Goal: Information Seeking & Learning: Learn about a topic

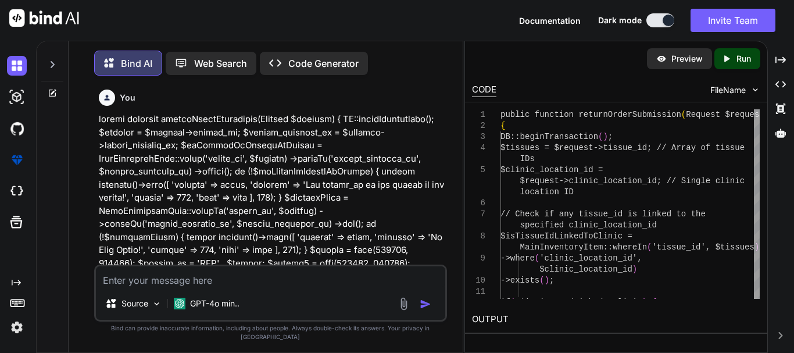
type textarea "x"
type textarea "public function returnOrderSubmission(Request $request) { DB::beginTransaction(…"
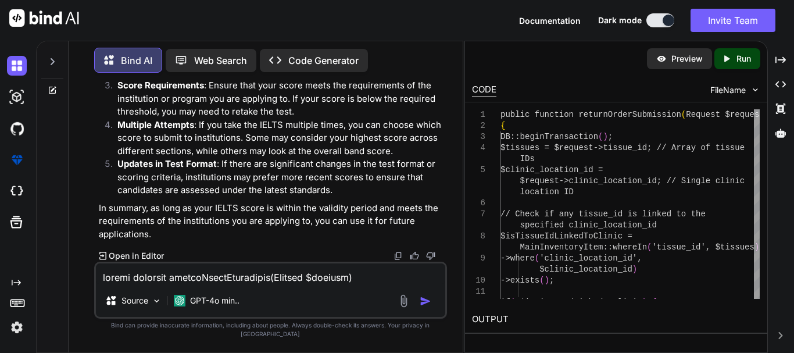
scroll to position [949, 0]
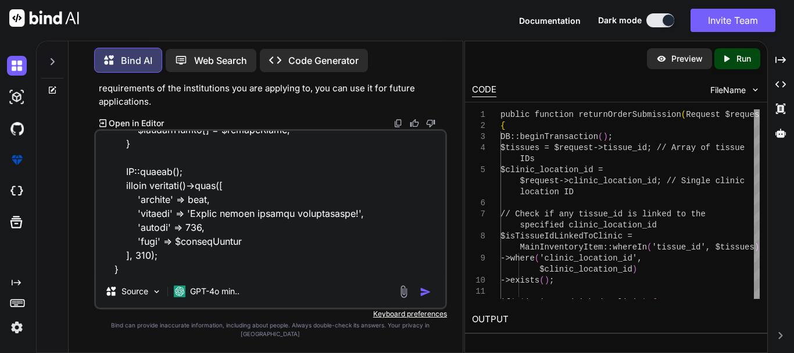
type textarea "x"
type textarea "public function returnOrderSubmission(Request $request) { DB::beginTransaction(…"
type textarea "x"
type textarea "public function returnOrderSubmission(Request $request) { DB::beginTransaction(…"
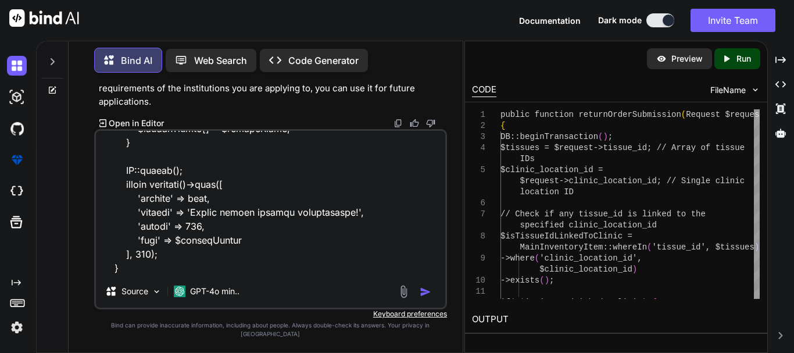
click at [171, 275] on textarea at bounding box center [270, 203] width 349 height 144
type textarea "x"
type textarea "public function returnOrderSubmission(Request $request) { DB::beginTransaction(…"
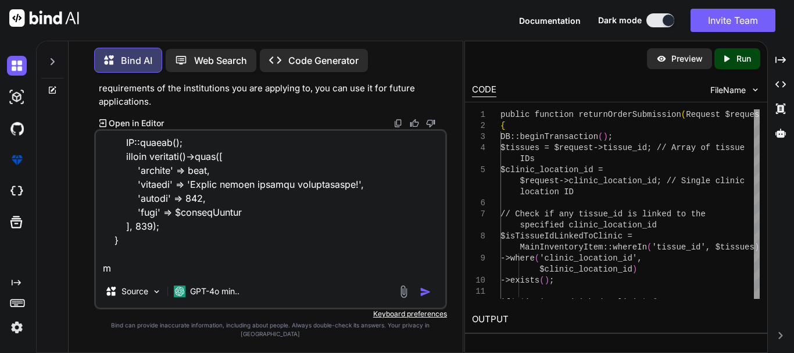
type textarea "x"
type textarea "public function returnOrderSubmission(Request $request) { DB::beginTransaction(…"
type textarea "x"
type textarea "public function returnOrderSubmission(Request $request) { DB::beginTransaction(…"
type textarea "x"
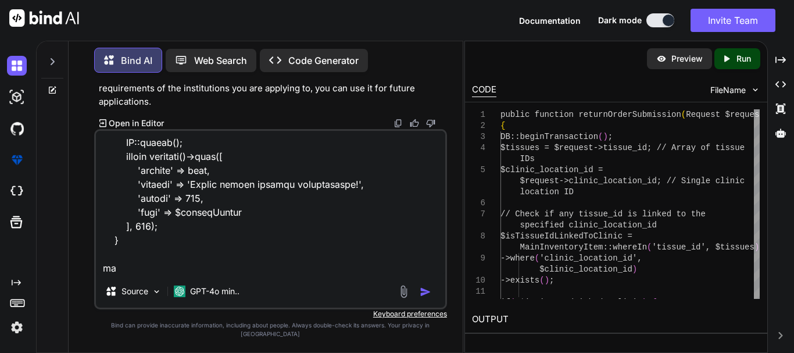
type textarea "public function returnOrderSubmission(Request $request) { DB::beginTransaction(…"
type textarea "x"
type textarea "public function returnOrderSubmission(Request $request) { DB::beginTransaction(…"
type textarea "x"
type textarea "public function returnOrderSubmission(Request $request) { DB::beginTransaction(…"
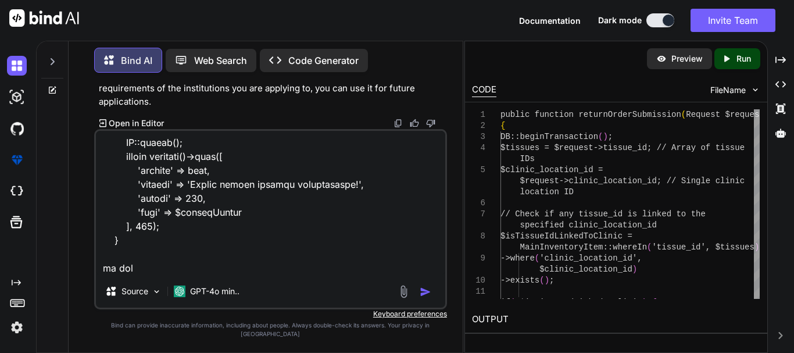
type textarea "x"
type textarea "public function returnOrderSubmission(Request $request) { DB::beginTransaction(…"
type textarea "x"
type textarea "public function returnOrderSubmission(Request $request) { DB::beginTransaction(…"
type textarea "x"
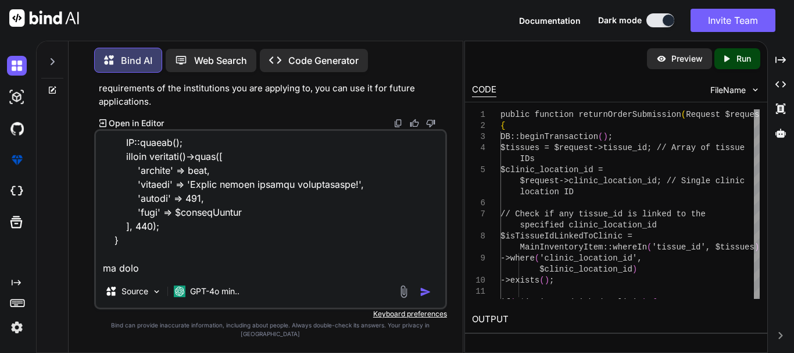
type textarea "public function returnOrderSubmission(Request $request) { DB::beginTransaction(…"
type textarea "x"
type textarea "public function returnOrderSubmission(Request $request) { DB::beginTransaction(…"
type textarea "x"
type textarea "public function returnOrderSubmission(Request $request) { DB::beginTransaction(…"
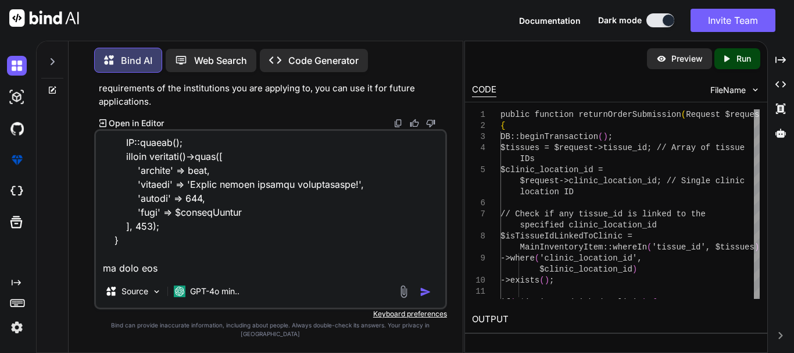
type textarea "x"
type textarea "public function returnOrderSubmission(Request $request) { DB::beginTransaction(…"
type textarea "x"
type textarea "public function returnOrderSubmission(Request $request) { DB::beginTransaction(…"
type textarea "x"
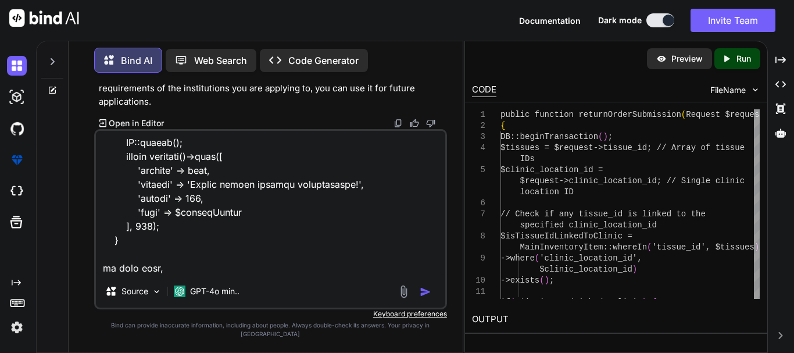
type textarea "public function returnOrderSubmission(Request $request) { DB::beginTransaction(…"
type textarea "x"
type textarea "public function returnOrderSubmission(Request $request) { DB::beginTransaction(…"
type textarea "x"
type textarea "public function returnOrderSubmission(Request $request) { DB::beginTransaction(…"
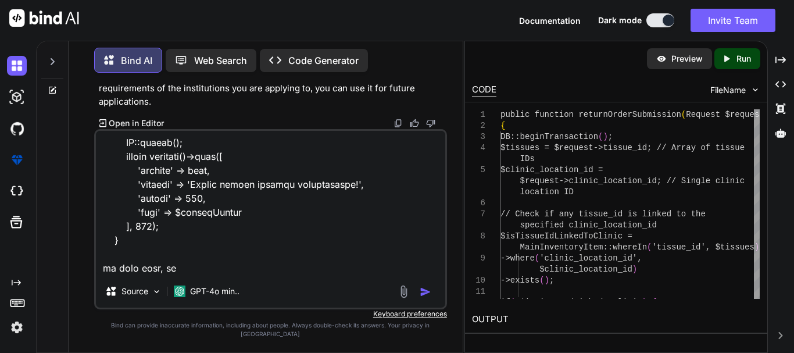
type textarea "x"
type textarea "public function returnOrderSubmission(Request $request) { DB::beginTransaction(…"
type textarea "x"
type textarea "public function returnOrderSubmission(Request $request) { DB::beginTransaction(…"
type textarea "x"
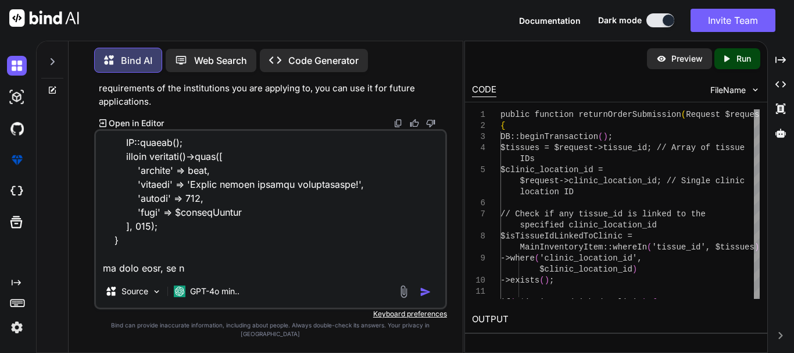
type textarea "public function returnOrderSubmission(Request $request) { DB::beginTransaction(…"
type textarea "x"
type textarea "public function returnOrderSubmission(Request $request) { DB::beginTransaction(…"
type textarea "x"
type textarea "public function returnOrderSubmission(Request $request) { DB::beginTransaction(…"
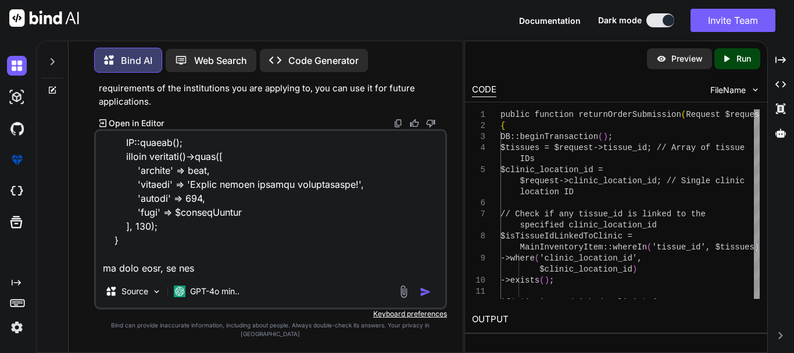
type textarea "x"
type textarea "public function returnOrderSubmission(Request $request) { DB::beginTransaction(…"
type textarea "x"
type textarea "public function returnOrderSubmission(Request $request) { DB::beginTransaction(…"
type textarea "x"
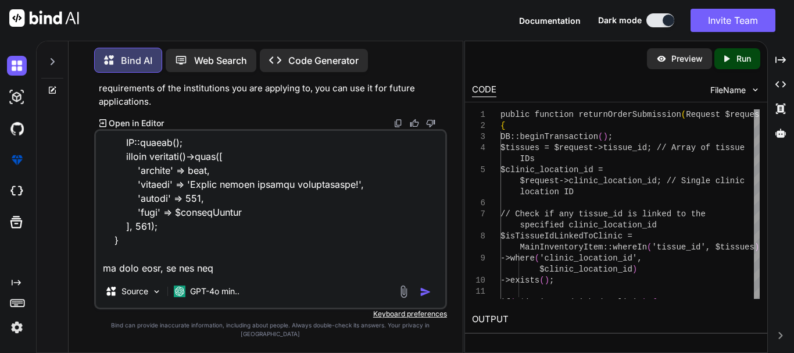
type textarea "public function returnOrderSubmission(Request $request) { DB::beginTransaction(…"
type textarea "x"
type textarea "public function returnOrderSubmission(Request $request) { DB::beginTransaction(…"
type textarea "x"
type textarea "public function returnOrderSubmission(Request $request) { DB::beginTransaction(…"
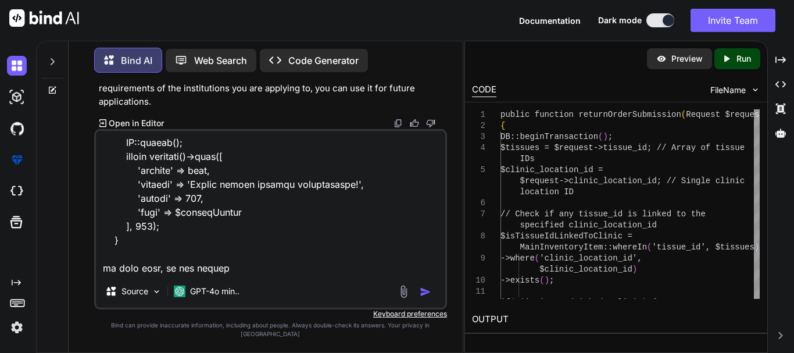
type textarea "x"
type textarea "public function returnOrderSubmission(Request $request) { DB::beginTransaction(…"
type textarea "x"
type textarea "public function returnOrderSubmission(Request $request) { DB::beginTransaction(…"
type textarea "x"
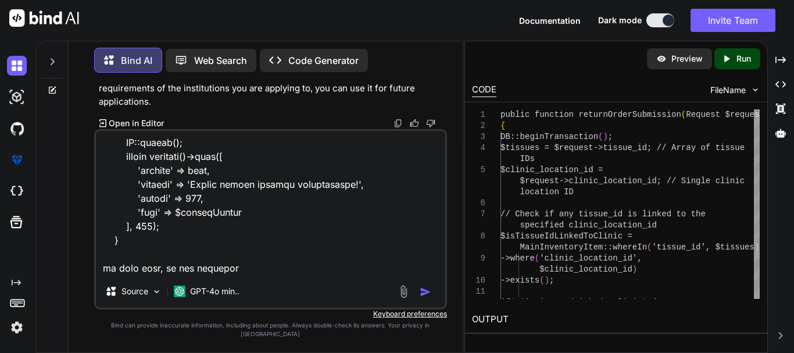
type textarea "public function returnOrderSubmission(Request $request) { DB::beginTransaction(…"
type textarea "x"
type textarea "public function returnOrderSubmission(Request $request) { DB::beginTransaction(…"
type textarea "x"
type textarea "public function returnOrderSubmission(Request $request) { DB::beginTransaction(…"
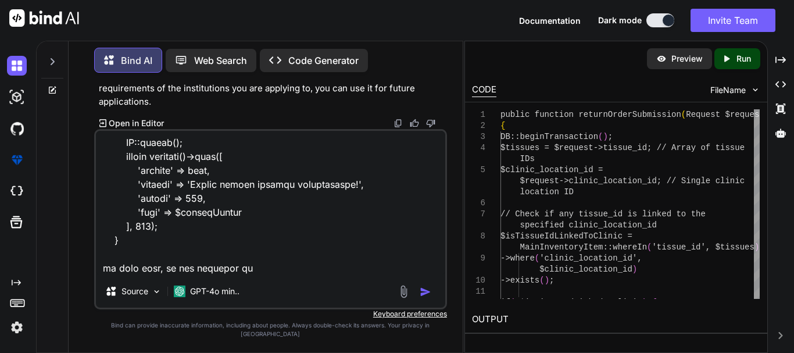
type textarea "x"
type textarea "public function returnOrderSubmission(Request $request) { DB::beginTransaction(…"
type textarea "x"
type textarea "public function returnOrderSubmission(Request $request) { DB::beginTransaction(…"
type textarea "x"
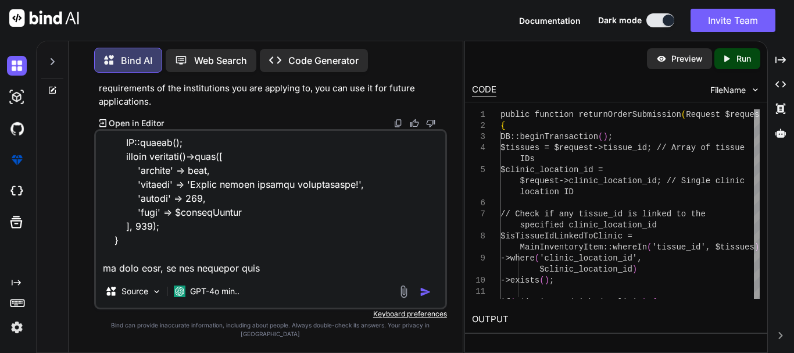
type textarea "public function returnOrderSubmission(Request $request) { DB::beginTransaction(…"
type textarea "x"
type textarea "public function returnOrderSubmission(Request $request) { DB::beginTransaction(…"
type textarea "x"
type textarea "public function returnOrderSubmission(Request $request) { DB::beginTransaction(…"
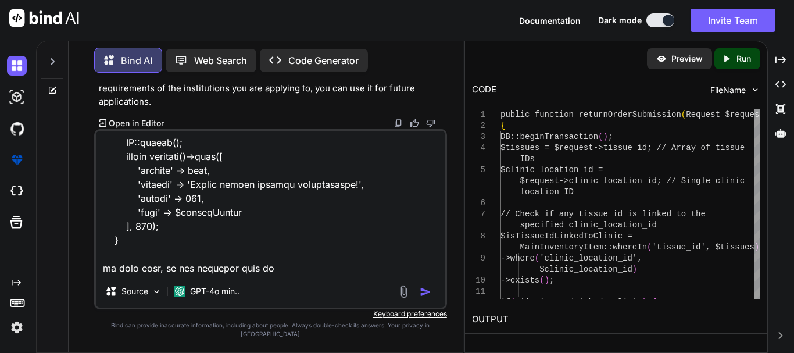
type textarea "x"
type textarea "public function returnOrderSubmission(Request $request) { DB::beginTransaction(…"
type textarea "x"
type textarea "public function returnOrderSubmission(Request $request) { DB::beginTransaction(…"
type textarea "x"
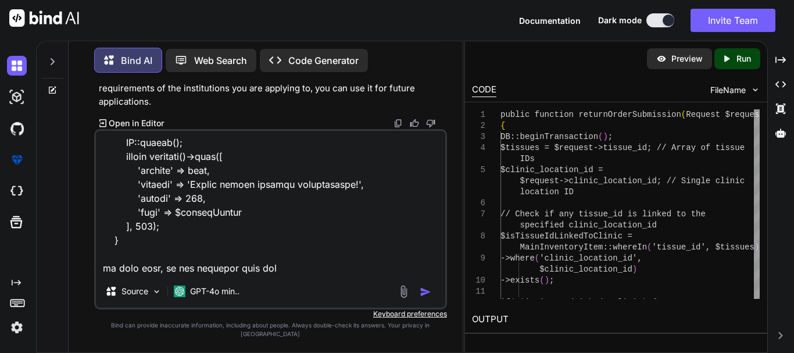
type textarea "public function returnOrderSubmission(Request $request) { DB::beginTransaction(…"
type textarea "x"
type textarea "public function returnOrderSubmission(Request $request) { DB::beginTransaction(…"
type textarea "x"
type textarea "public function returnOrderSubmission(Request $request) { DB::beginTransaction(…"
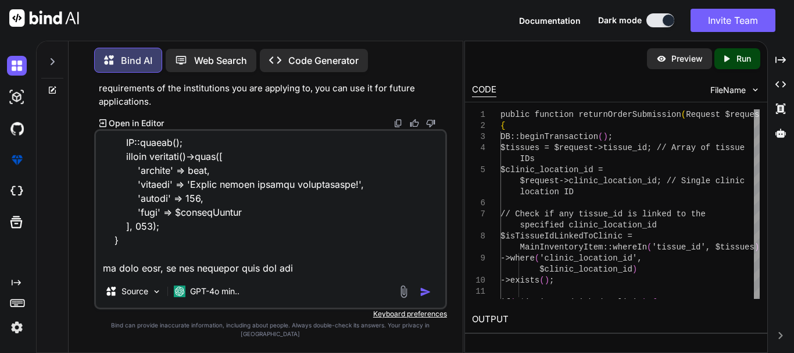
type textarea "x"
type textarea "public function returnOrderSubmission(Request $request) { DB::beginTransaction(…"
type textarea "x"
type textarea "public function returnOrderSubmission(Request $request) { DB::beginTransaction(…"
type textarea "x"
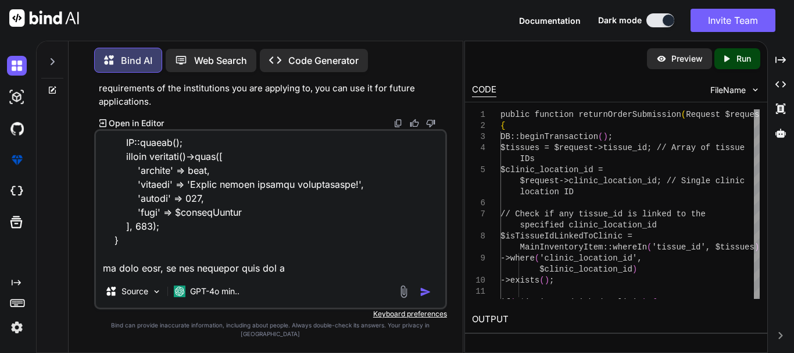
type textarea "public function returnOrderSubmission(Request $request) { DB::beginTransaction(…"
type textarea "x"
type textarea "public function returnOrderSubmission(Request $request) { DB::beginTransaction(…"
type textarea "x"
type textarea "public function returnOrderSubmission(Request $request) { DB::beginTransaction(…"
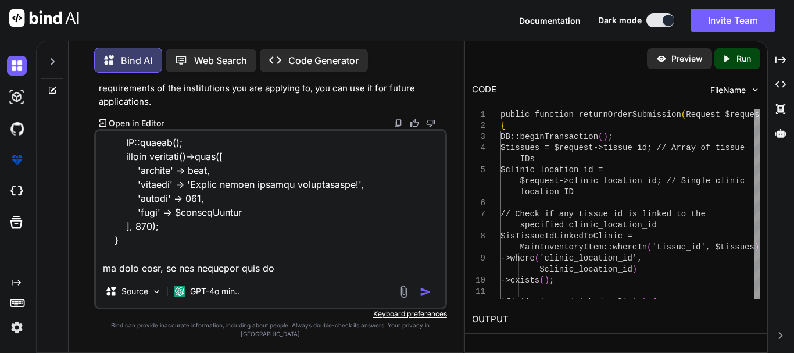
type textarea "x"
type textarea "public function returnOrderSubmission(Request $request) { DB::beginTransaction(…"
type textarea "x"
type textarea "public function returnOrderSubmission(Request $request) { DB::beginTransaction(…"
type textarea "x"
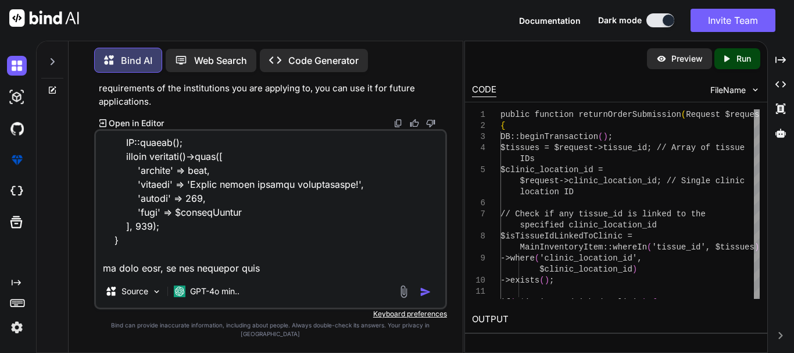
type textarea "public function returnOrderSubmission(Request $request) { DB::beginTransaction(…"
type textarea "x"
type textarea "public function returnOrderSubmission(Request $request) { DB::beginTransaction(…"
type textarea "x"
type textarea "public function returnOrderSubmission(Request $request) { DB::beginTransaction(…"
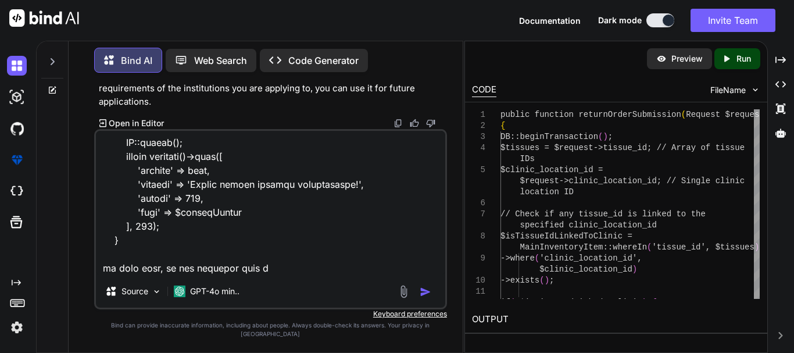
type textarea "x"
type textarea "public function returnOrderSubmission(Request $request) { DB::beginTransaction(…"
type textarea "x"
type textarea "public function returnOrderSubmission(Request $request) { DB::beginTransaction(…"
type textarea "x"
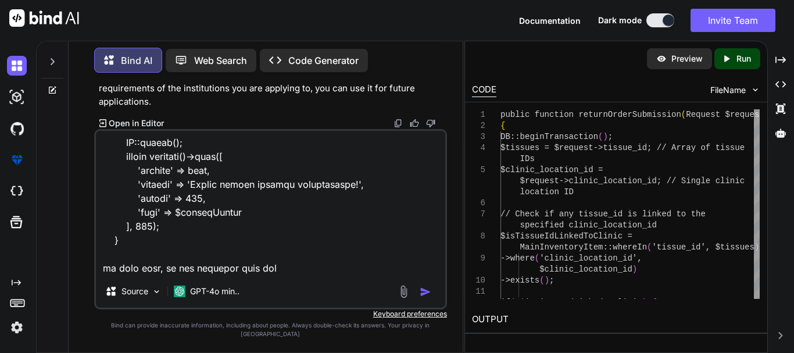
type textarea "public function returnOrderSubmission(Request $request) { DB::beginTransaction(…"
type textarea "x"
type textarea "public function returnOrderSubmission(Request $request) { DB::beginTransaction(…"
type textarea "x"
type textarea "public function returnOrderSubmission(Request $request) { DB::beginTransaction(…"
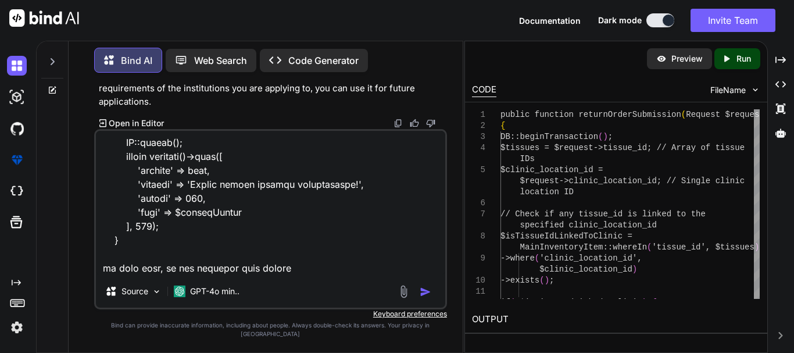
type textarea "x"
type textarea "public function returnOrderSubmission(Request $request) { DB::beginTransaction(…"
type textarea "x"
type textarea "public function returnOrderSubmission(Request $request) { DB::beginTransaction(…"
type textarea "x"
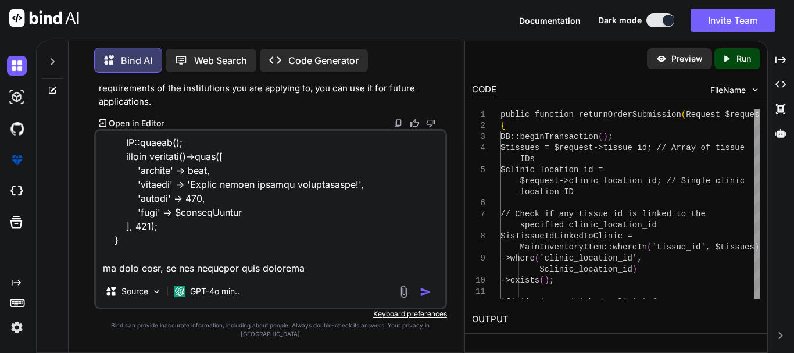
type textarea "public function returnOrderSubmission(Request $request) { DB::beginTransaction(…"
type textarea "x"
type textarea "public function returnOrderSubmission(Request $request) { DB::beginTransaction(…"
type textarea "x"
type textarea "public function returnOrderSubmission(Request $request) { DB::beginTransaction(…"
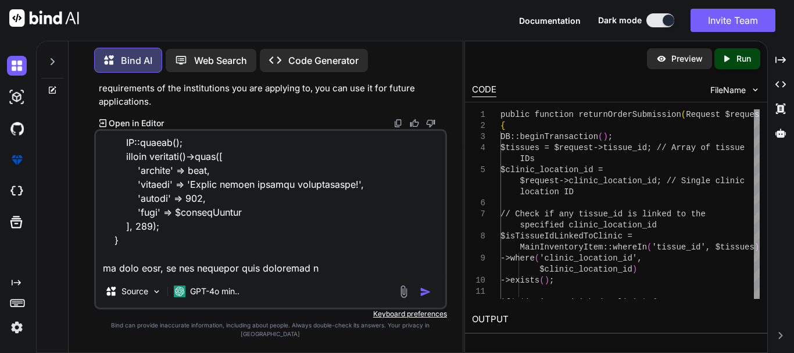
type textarea "x"
type textarea "public function returnOrderSubmission(Request $request) { DB::beginTransaction(…"
type textarea "x"
type textarea "public function returnOrderSubmission(Request $request) { DB::beginTransaction(…"
type textarea "x"
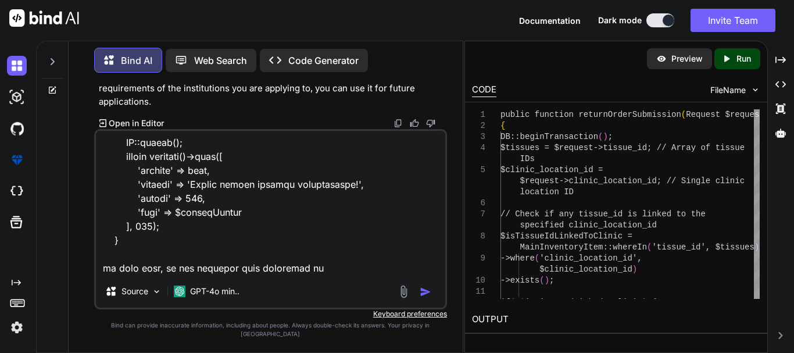
type textarea "public function returnOrderSubmission(Request $request) { DB::beginTransaction(…"
type textarea "x"
type textarea "public function returnOrderSubmission(Request $request) { DB::beginTransaction(…"
type textarea "x"
type textarea "public function returnOrderSubmission(Request $request) { DB::beginTransaction(…"
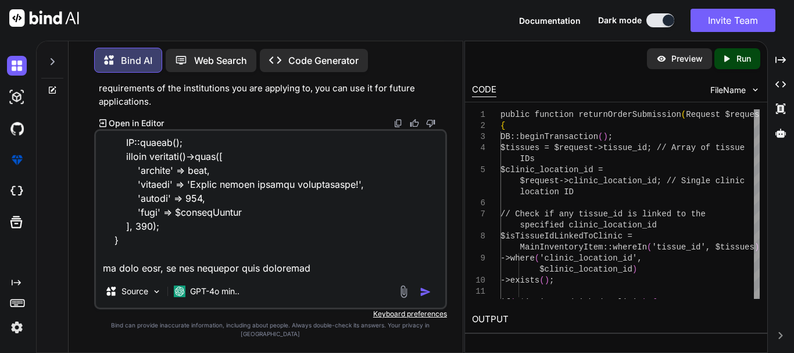
type textarea "x"
type textarea "public function returnOrderSubmission(Request $request) { DB::beginTransaction(…"
type textarea "x"
type textarea "public function returnOrderSubmission(Request $request) { DB::beginTransaction(…"
type textarea "x"
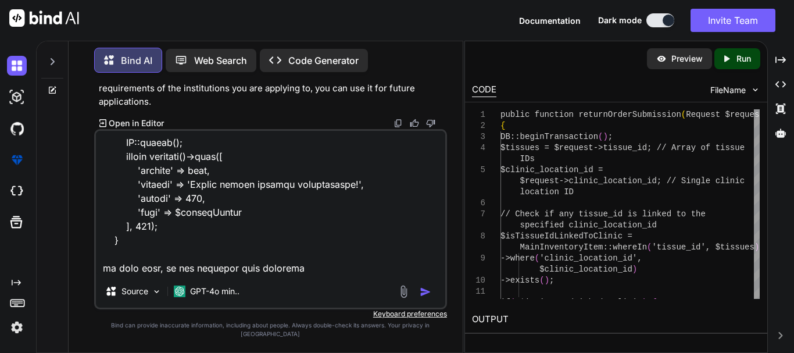
type textarea "public function returnOrderSubmission(Request $request) { DB::beginTransaction(…"
type textarea "x"
type textarea "public function returnOrderSubmission(Request $request) { DB::beginTransaction(…"
type textarea "x"
type textarea "public function returnOrderSubmission(Request $request) { DB::beginTransaction(…"
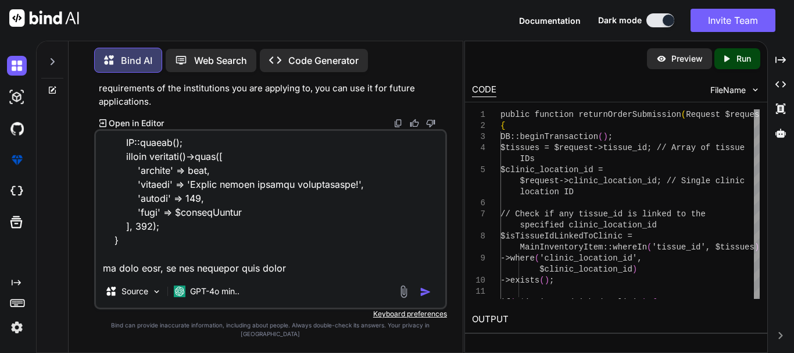
type textarea "x"
type textarea "public function returnOrderSubmission(Request $request) { DB::beginTransaction(…"
type textarea "x"
type textarea "public function returnOrderSubmission(Request $request) { DB::beginTransaction(…"
type textarea "x"
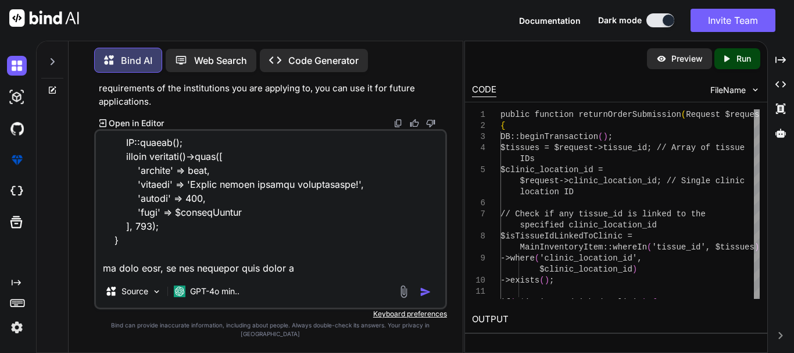
type textarea "public function returnOrderSubmission(Request $request) { DB::beginTransaction(…"
type textarea "x"
type textarea "public function returnOrderSubmission(Request $request) { DB::beginTransaction(…"
type textarea "x"
type textarea "public function returnOrderSubmission(Request $request) { DB::beginTransaction(…"
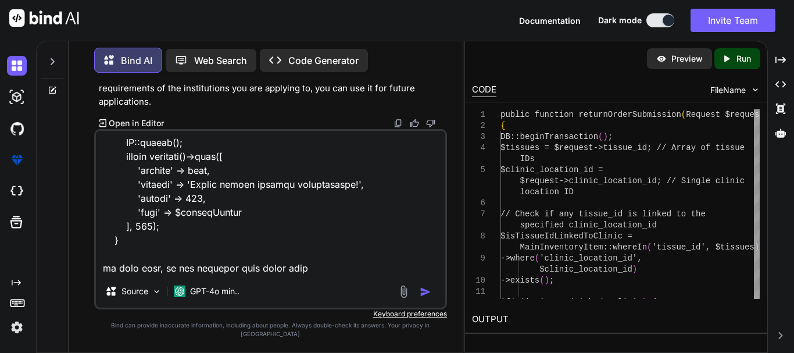
type textarea "x"
type textarea "public function returnOrderSubmission(Request $request) { DB::beginTransaction(…"
type textarea "x"
type textarea "public function returnOrderSubmission(Request $request) { DB::beginTransaction(…"
type textarea "x"
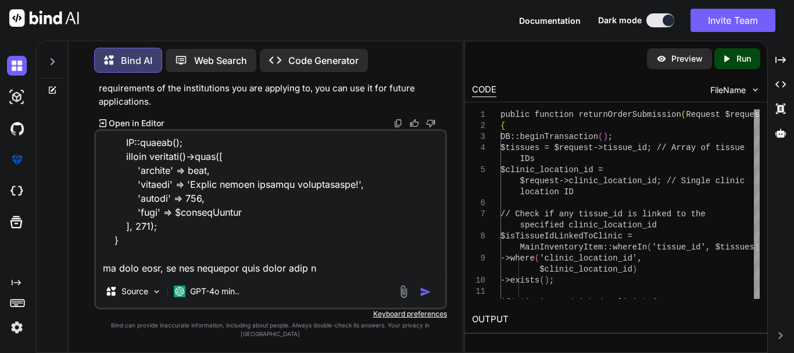
type textarea "public function returnOrderSubmission(Request $request) { DB::beginTransaction(…"
type textarea "x"
type textarea "public function returnOrderSubmission(Request $request) { DB::beginTransaction(…"
type textarea "x"
type textarea "public function returnOrderSubmission(Request $request) { DB::beginTransaction(…"
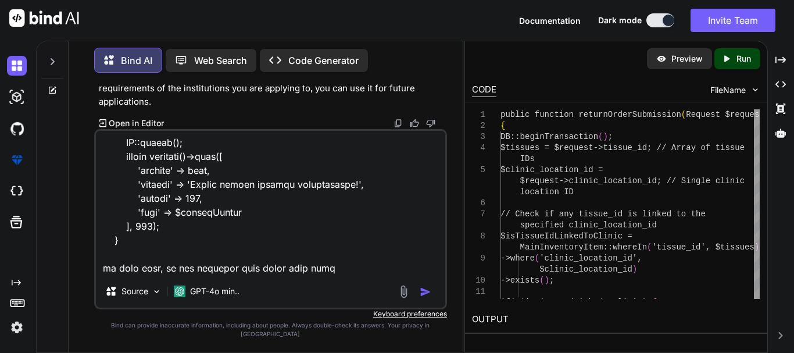
type textarea "x"
type textarea "public function returnOrderSubmission(Request $request) { DB::beginTransaction(…"
type textarea "x"
type textarea "public function returnOrderSubmission(Request $request) { DB::beginTransaction(…"
type textarea "x"
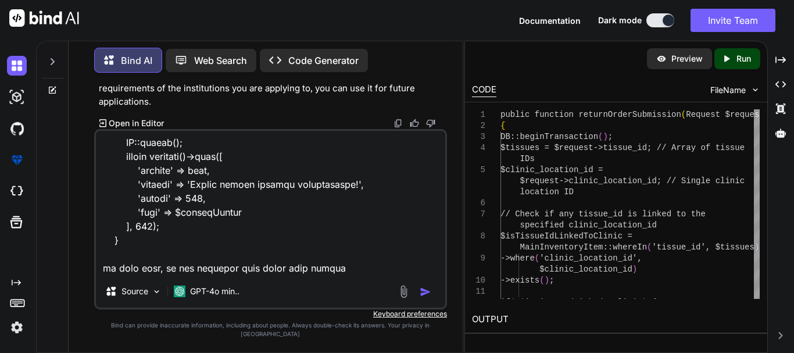
click at [345, 275] on textarea at bounding box center [270, 203] width 349 height 144
click at [304, 275] on textarea at bounding box center [270, 203] width 349 height 144
paste textarea "_id"
click at [364, 275] on textarea at bounding box center [270, 203] width 349 height 144
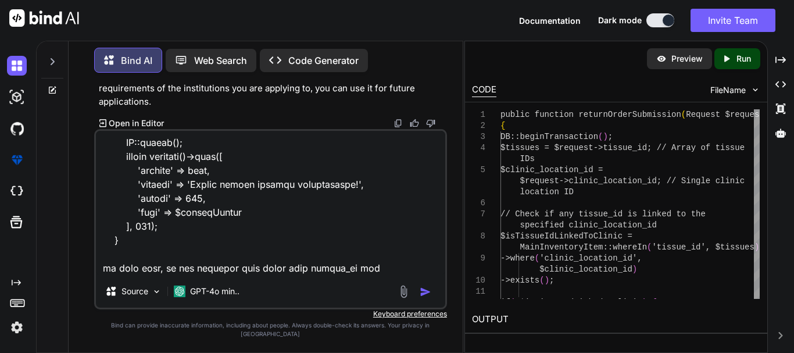
paste textarea "clinic_location_id"
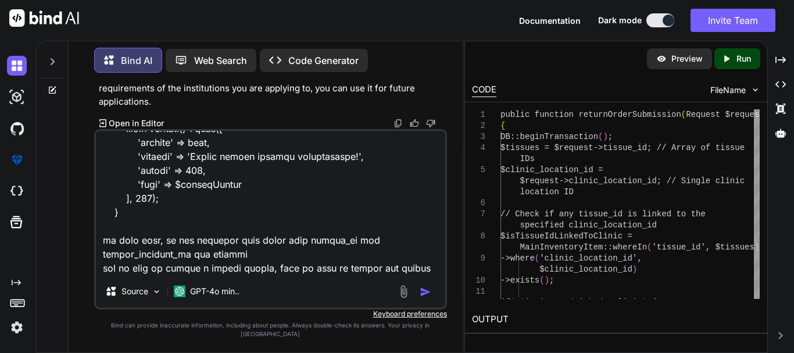
scroll to position [1019, 0]
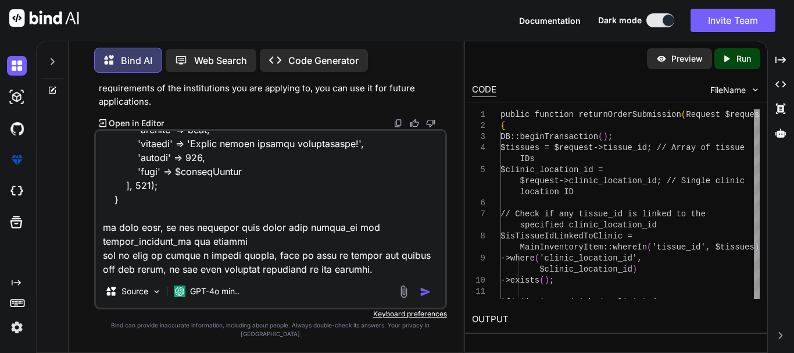
drag, startPoint x: 145, startPoint y: 269, endPoint x: 339, endPoint y: 265, distance: 194.7
click at [324, 264] on textarea at bounding box center [270, 203] width 349 height 144
click at [363, 275] on textarea at bounding box center [270, 203] width 349 height 144
click at [373, 275] on textarea at bounding box center [270, 203] width 349 height 144
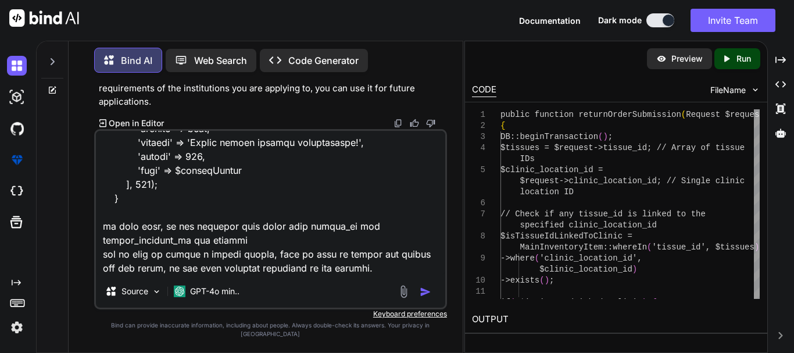
scroll to position [1034, 0]
click at [216, 275] on textarea at bounding box center [270, 203] width 349 height 144
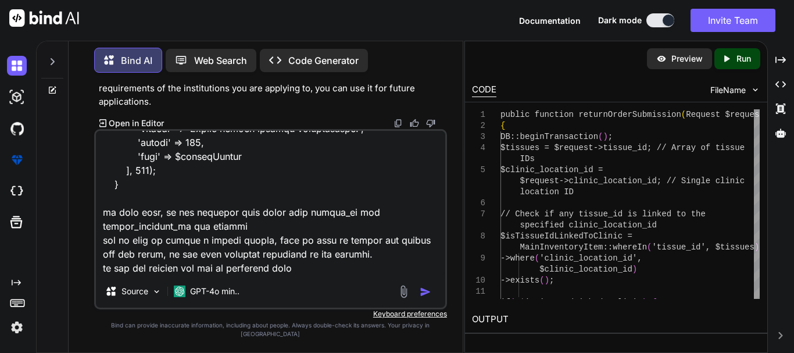
drag, startPoint x: 335, startPoint y: 270, endPoint x: 329, endPoint y: 270, distance: 6.4
click at [333, 271] on textarea at bounding box center [270, 203] width 349 height 144
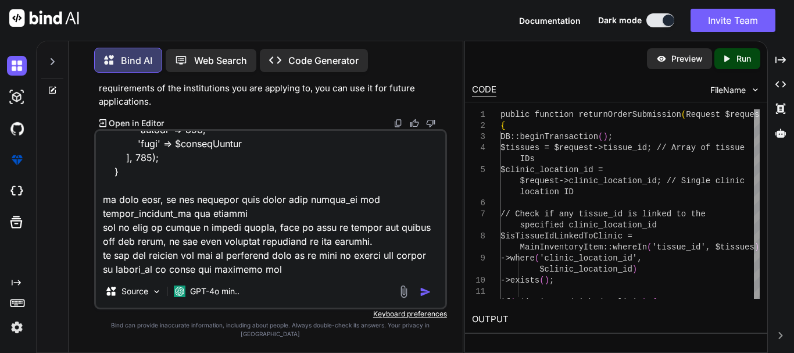
type textarea "public function returnOrderSubmission(Request $request) { DB::beginTransaction(…"
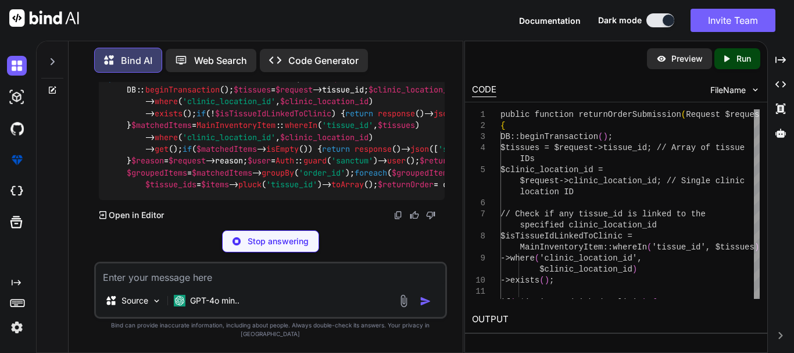
scroll to position [8083, 0]
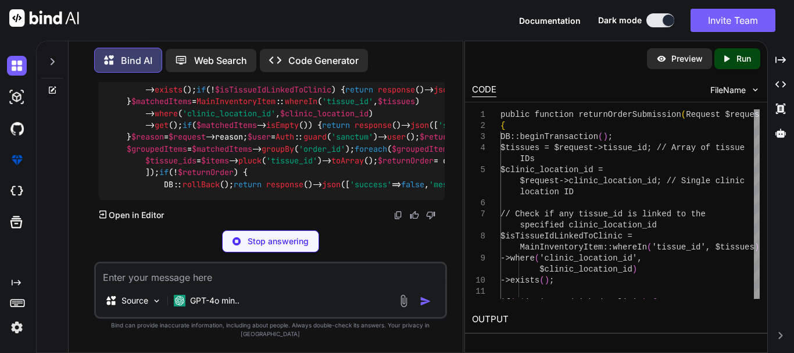
drag, startPoint x: 175, startPoint y: 145, endPoint x: 221, endPoint y: 147, distance: 46.0
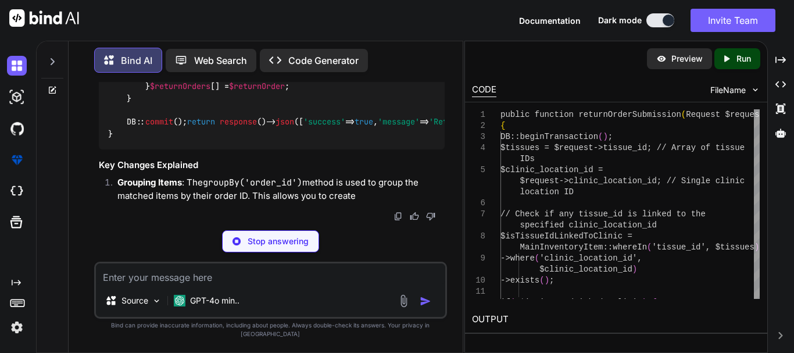
drag, startPoint x: 249, startPoint y: 144, endPoint x: 379, endPoint y: 148, distance: 130.2
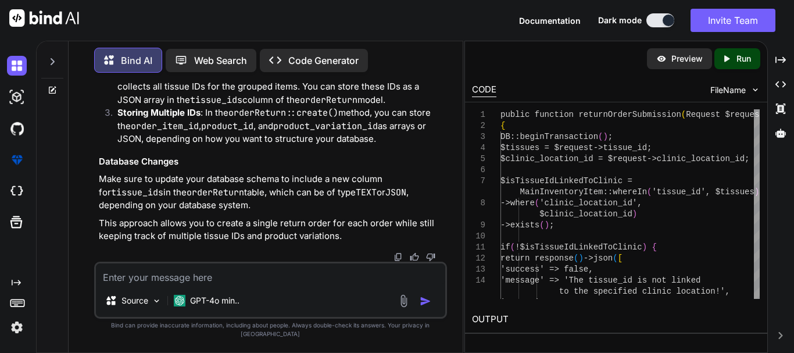
scroll to position [8490, 0]
click at [192, 284] on textarea at bounding box center [270, 273] width 349 height 21
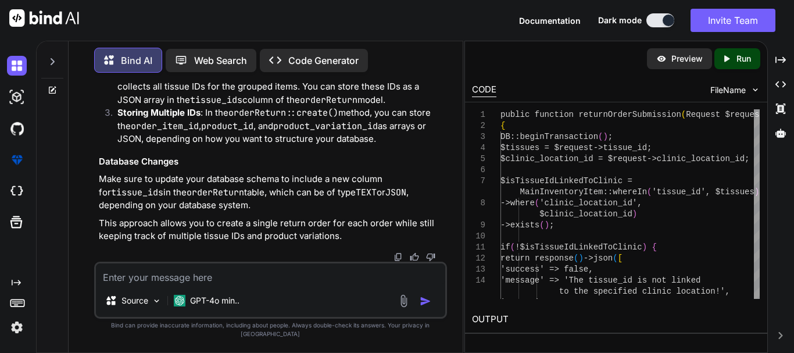
paste textarea "Array to string conversion (Connection: mysql, SQL: insert into `order_returns`…"
type textarea "Array to string conversion (Connection: mysql, SQL: insert into `order_returns`…"
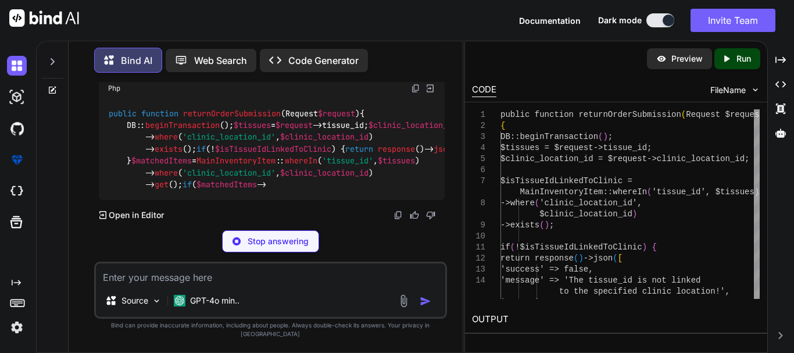
scroll to position [9574, 0]
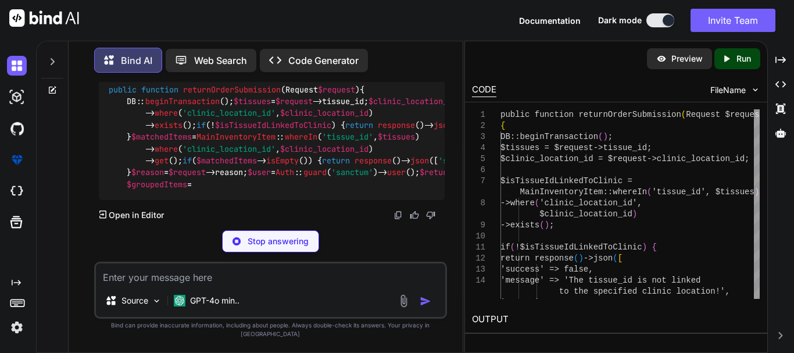
drag, startPoint x: 212, startPoint y: 147, endPoint x: 290, endPoint y: 148, distance: 77.8
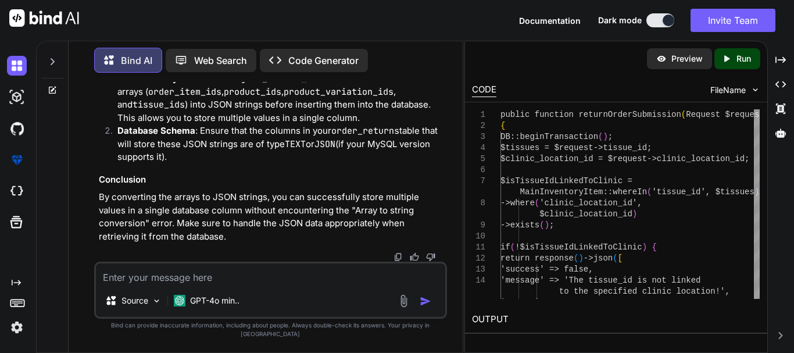
click at [219, 284] on textarea at bounding box center [270, 273] width 349 height 21
paste textarea "SQLSTATE[22007]: Invalid datetime format: 1366 Incorrect integer value: '[14,13…"
type textarea "SQLSTATE[22007]: Invalid datetime format: 1366 Incorrect integer value: '[14,13…"
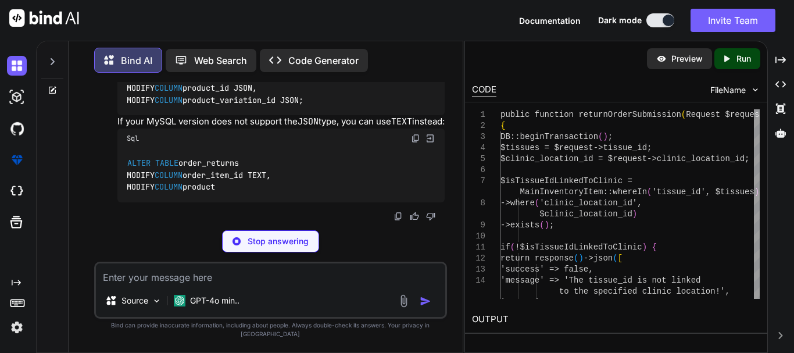
scroll to position [11277, 0]
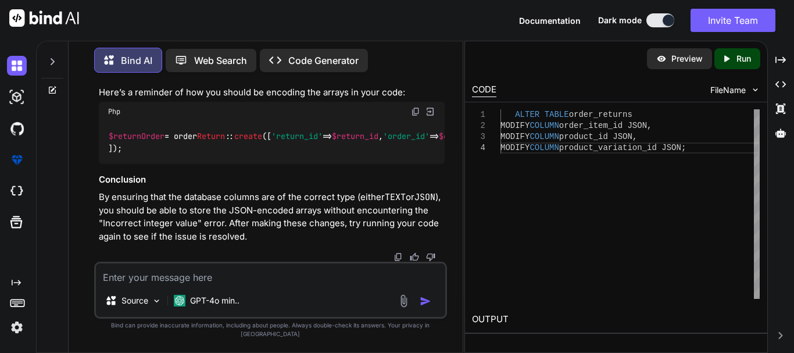
drag, startPoint x: 529, startPoint y: 127, endPoint x: 563, endPoint y: 122, distance: 34.7
click at [529, 127] on div "ALTER TABLE order_returns MODIFY COLUMN order_item_id JSON , MODIFY COLUMN prod…" at bounding box center [629, 203] width 259 height 189
drag, startPoint x: 563, startPoint y: 122, endPoint x: 576, endPoint y: 123, distance: 12.8
click at [572, 122] on div "ALTER TABLE order_returns MODIFY COLUMN order_item_id JSON , MODIFY COLUMN prod…" at bounding box center [629, 203] width 259 height 189
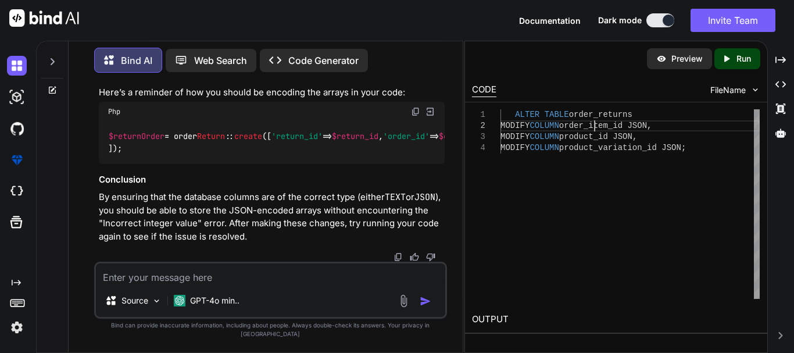
drag, startPoint x: 592, startPoint y: 123, endPoint x: 619, endPoint y: 121, distance: 27.4
click at [593, 123] on div "ALTER TABLE order_returns MODIFY COLUMN order_item_id JSON , MODIFY COLUMN prod…" at bounding box center [629, 203] width 259 height 189
drag, startPoint x: 622, startPoint y: 121, endPoint x: 645, endPoint y: 121, distance: 23.8
click at [624, 121] on div "ALTER TABLE order_returns MODIFY COLUMN order_item_id JSON , MODIFY COLUMN prod…" at bounding box center [629, 203] width 259 height 189
click at [645, 121] on div "ALTER TABLE order_returns MODIFY COLUMN order_item_id JSON , MODIFY COLUMN prod…" at bounding box center [629, 203] width 259 height 189
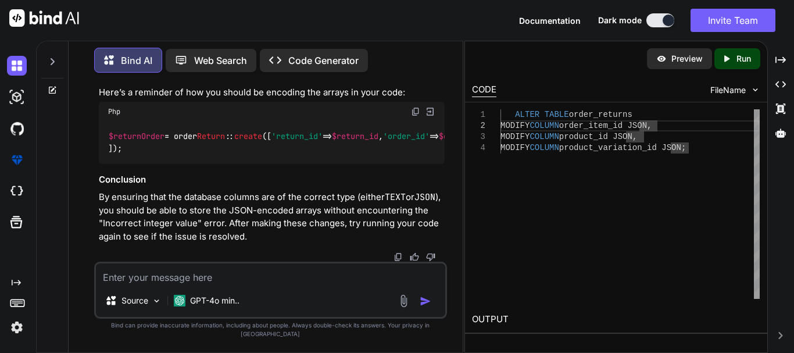
click at [658, 127] on div "ALTER TABLE order_returns MODIFY COLUMN order_item_id JSON , MODIFY COLUMN prod…" at bounding box center [629, 203] width 259 height 189
click at [652, 127] on div "ALTER TABLE order_returns MODIFY COLUMN order_item_id JSON , MODIFY COLUMN prod…" at bounding box center [629, 203] width 259 height 189
click at [634, 139] on div "ALTER TABLE order_returns MODIFY COLUMN order_item_id JSON , MODIFY COLUMN prod…" at bounding box center [629, 203] width 259 height 189
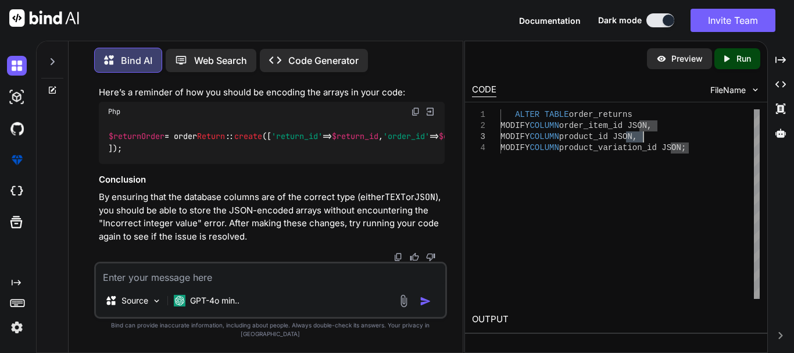
click at [684, 148] on div "ALTER TABLE order_returns MODIFY COLUMN order_item_id JSON , MODIFY COLUMN prod…" at bounding box center [629, 203] width 259 height 189
drag, startPoint x: 684, startPoint y: 148, endPoint x: 625, endPoint y: 170, distance: 63.0
click at [684, 149] on div "ALTER TABLE order_returns MODIFY COLUMN order_item_id JSON , MODIFY COLUMN prod…" at bounding box center [629, 203] width 259 height 189
click at [625, 170] on div "ALTER TABLE order_returns MODIFY COLUMN order_item_id JSON , MODIFY COLUMN prod…" at bounding box center [629, 203] width 259 height 189
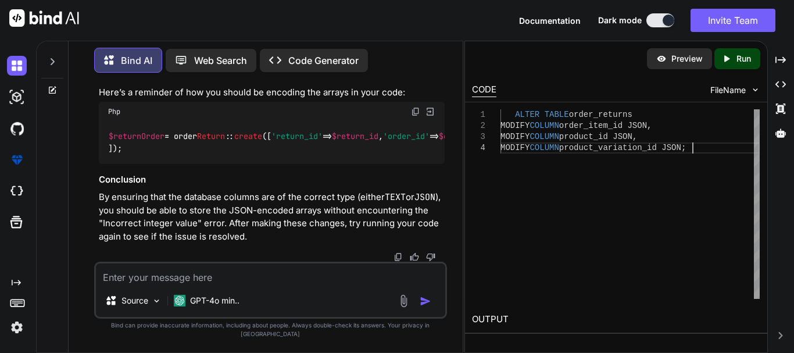
drag, startPoint x: 301, startPoint y: 151, endPoint x: 314, endPoint y: 151, distance: 12.8
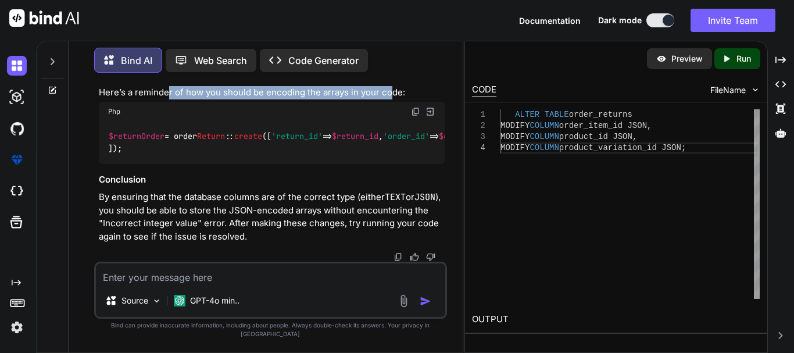
drag, startPoint x: 168, startPoint y: 195, endPoint x: 387, endPoint y: 186, distance: 219.8
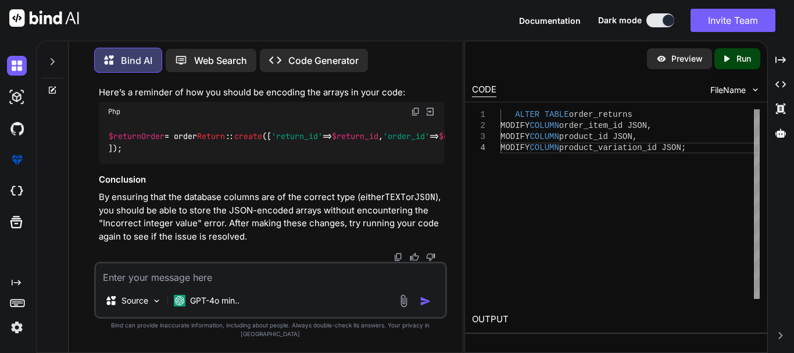
scroll to position [11584, 0]
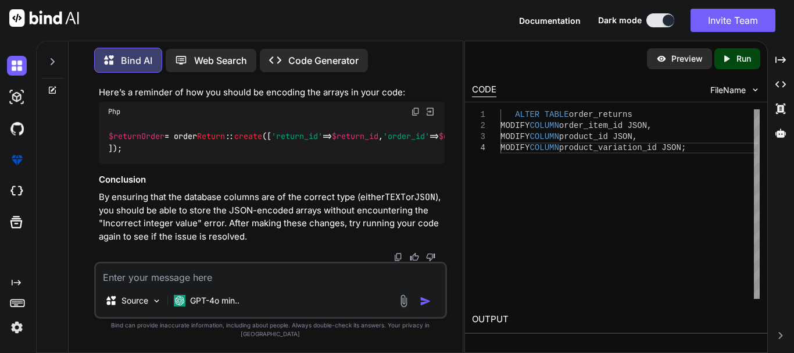
click at [350, 164] on div "$returnOrder = order Return :: create ([ 'return_id' => $return_id , 'order_id'…" at bounding box center [272, 142] width 346 height 42
drag, startPoint x: 159, startPoint y: 130, endPoint x: 250, endPoint y: 131, distance: 91.8
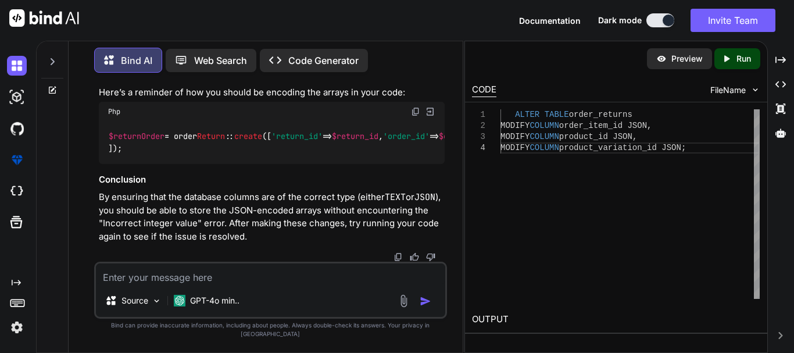
drag, startPoint x: 196, startPoint y: 198, endPoint x: 241, endPoint y: 200, distance: 45.4
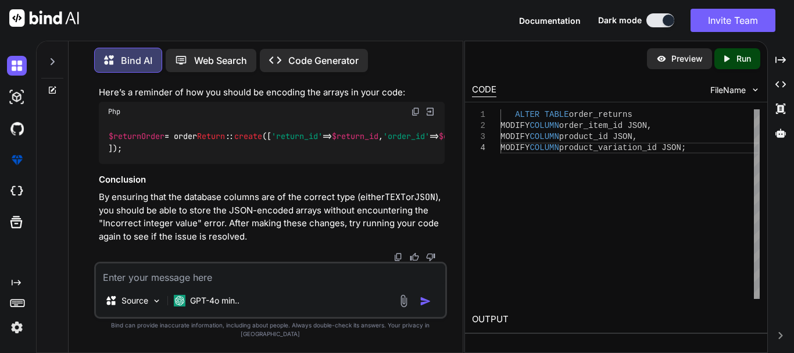
drag, startPoint x: 211, startPoint y: 209, endPoint x: 238, endPoint y: 213, distance: 27.1
drag, startPoint x: 218, startPoint y: 225, endPoint x: 316, endPoint y: 214, distance: 98.2
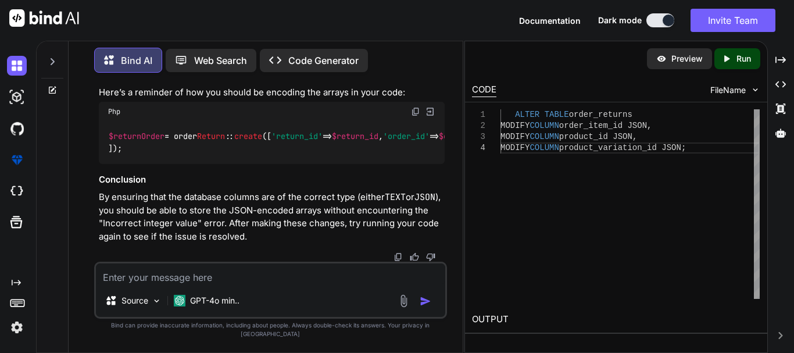
click at [218, 284] on textarea at bounding box center [270, 273] width 349 height 21
paste textarea "Schema::create('order_returns', function (Blueprint $table) { $table->id(); $ta…"
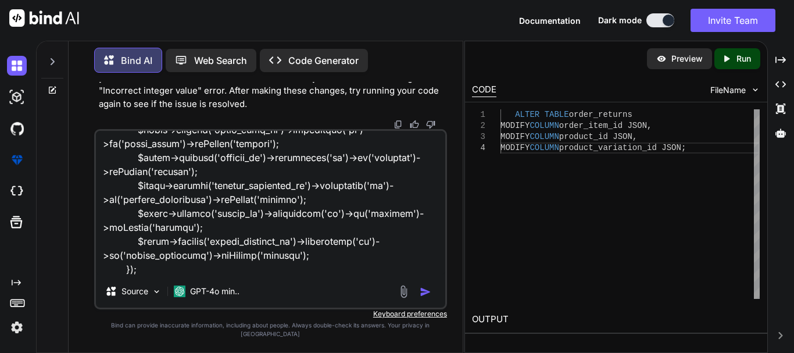
scroll to position [280, 0]
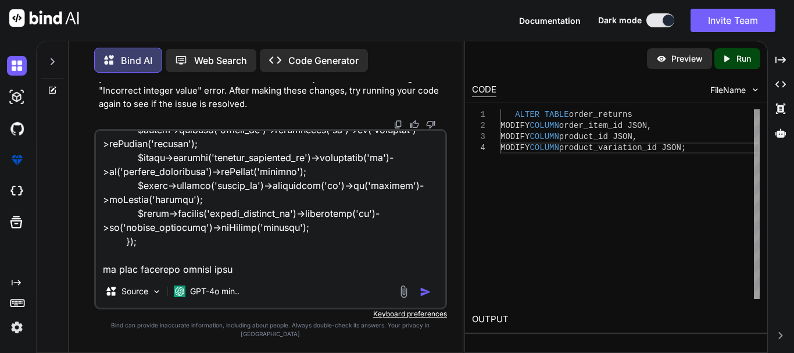
type textarea "Schema::create('order_returns', function (Blueprint $table) { $table->id(); $ta…"
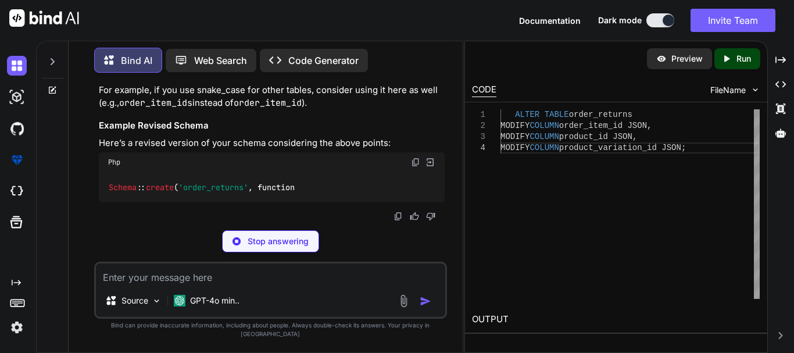
scroll to position [12261, 0]
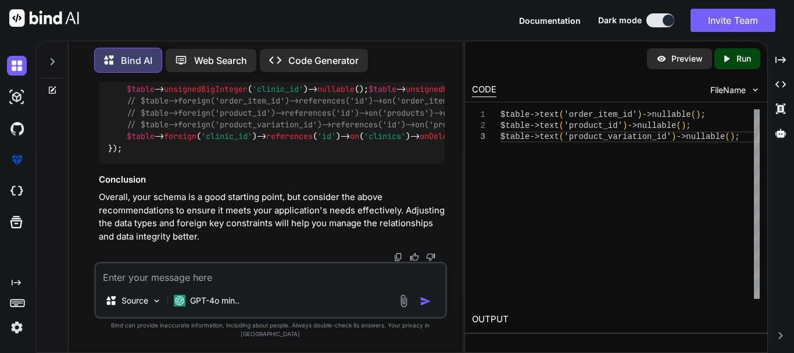
scroll to position [12783, 0]
click at [412, 33] on img at bounding box center [415, 28] width 9 height 9
